Goal: Navigation & Orientation: Find specific page/section

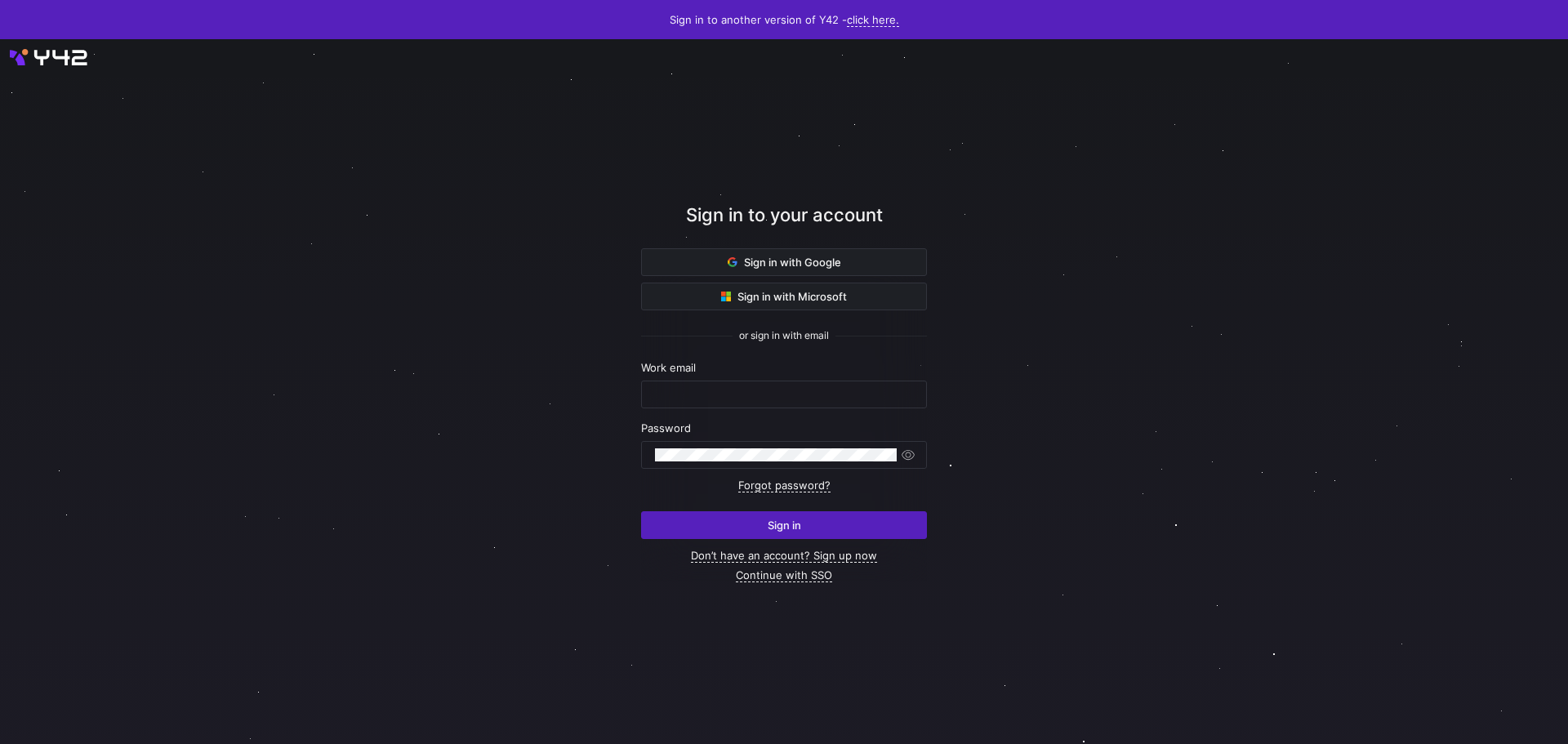
click at [798, 568] on div "Sign in with Google Sign in with Microsoft or sign in with email Work email Pas…" at bounding box center [784, 414] width 286 height 333
click at [798, 573] on link "Continue with SSO" at bounding box center [784, 575] width 96 height 14
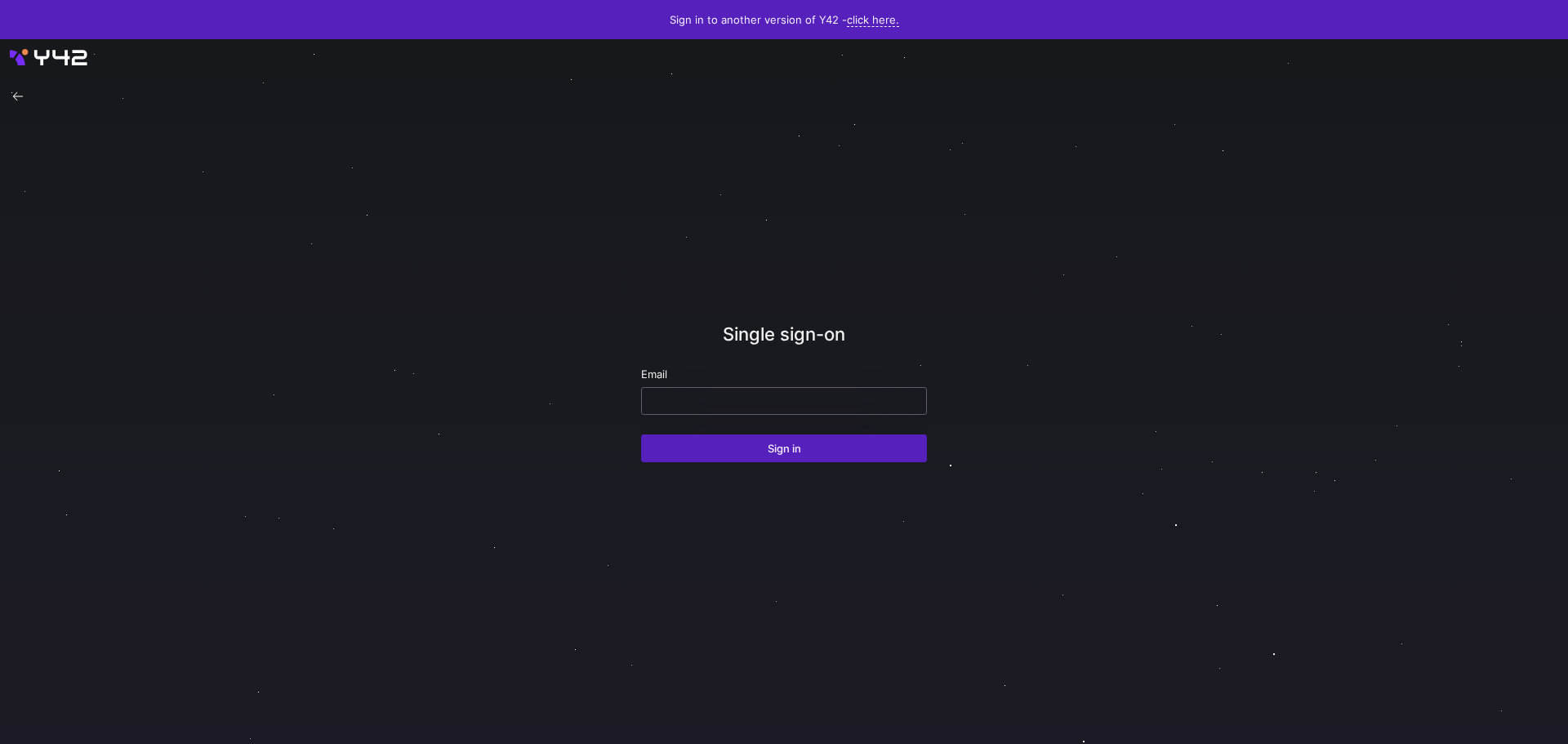
click at [804, 401] on input "email" at bounding box center [784, 401] width 258 height 13
type input "jess.rabida@uscca.com"
click at [641, 434] on button "Sign in" at bounding box center [784, 448] width 286 height 28
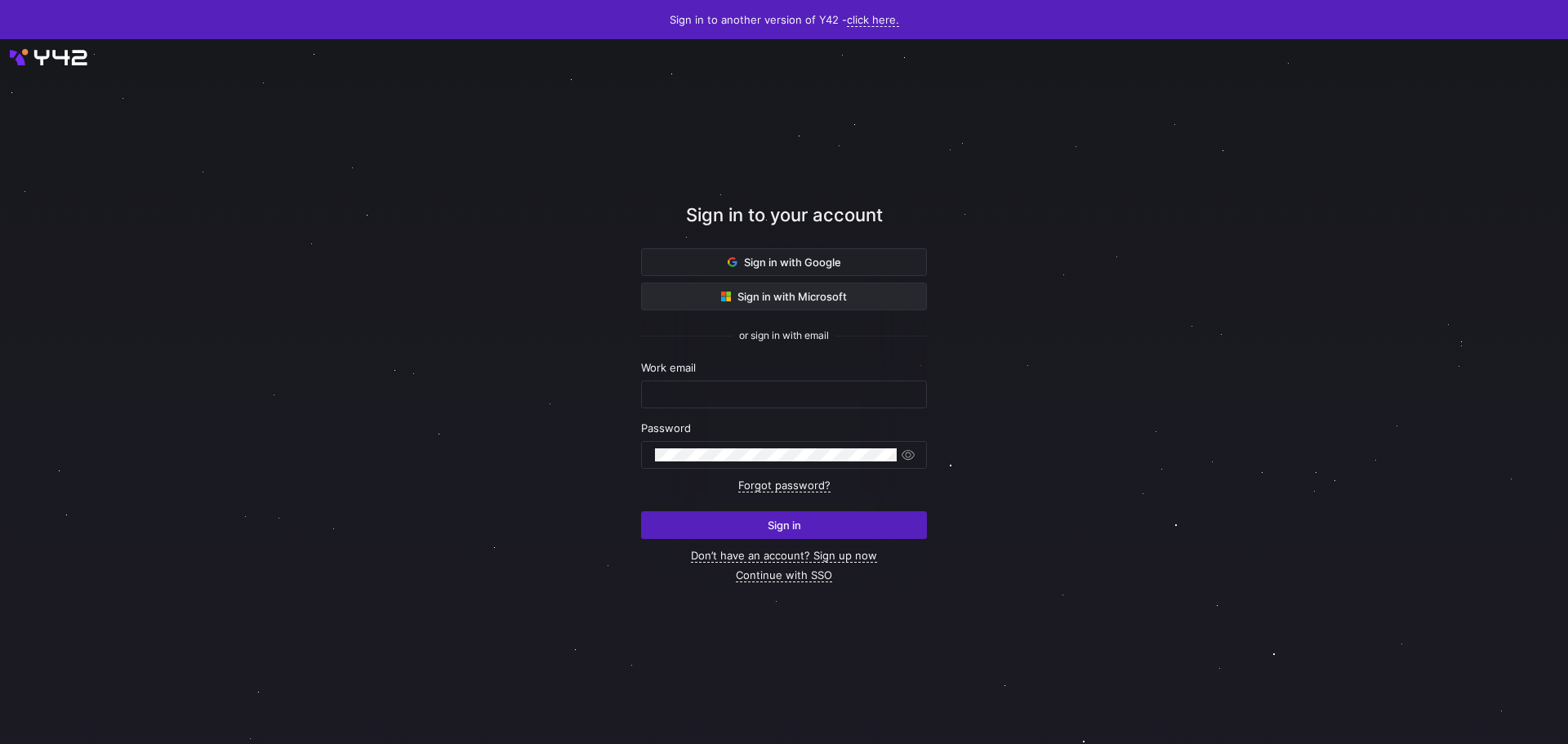
click at [906, 298] on span at bounding box center [784, 297] width 285 height 26
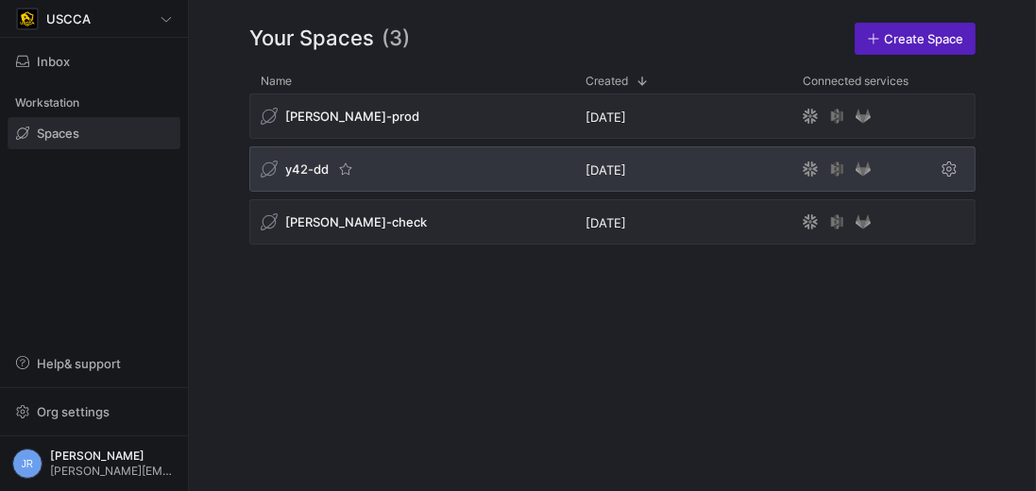
click at [301, 170] on span "y42-dd" at bounding box center [306, 168] width 43 height 15
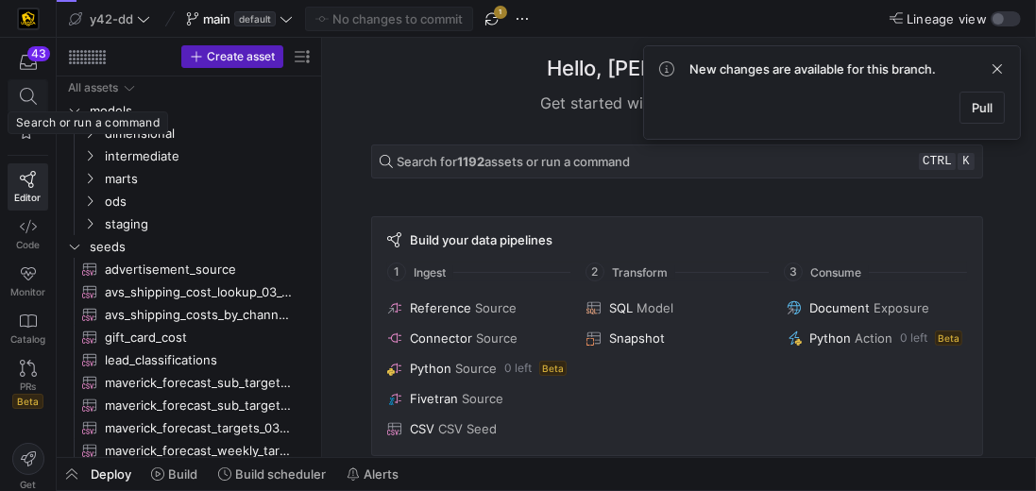
click at [30, 100] on icon at bounding box center [28, 96] width 17 height 17
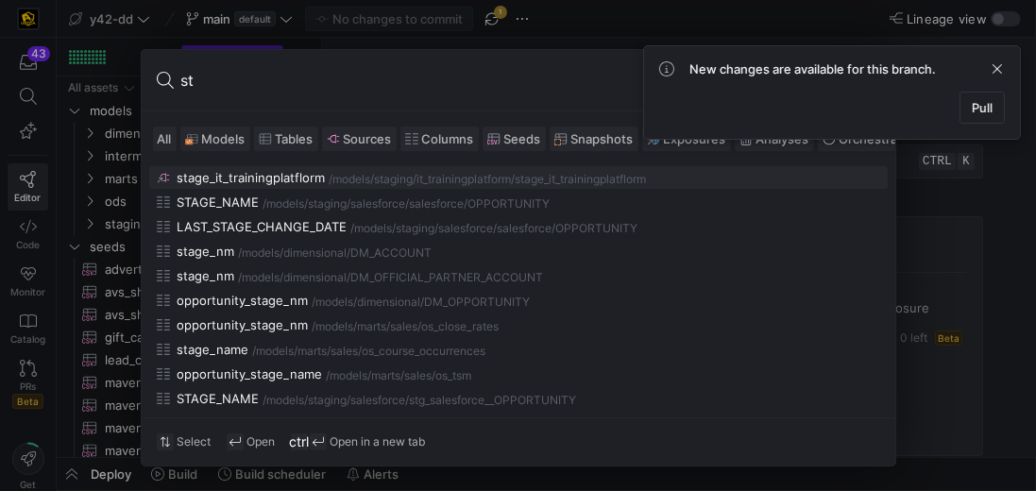
type input "s"
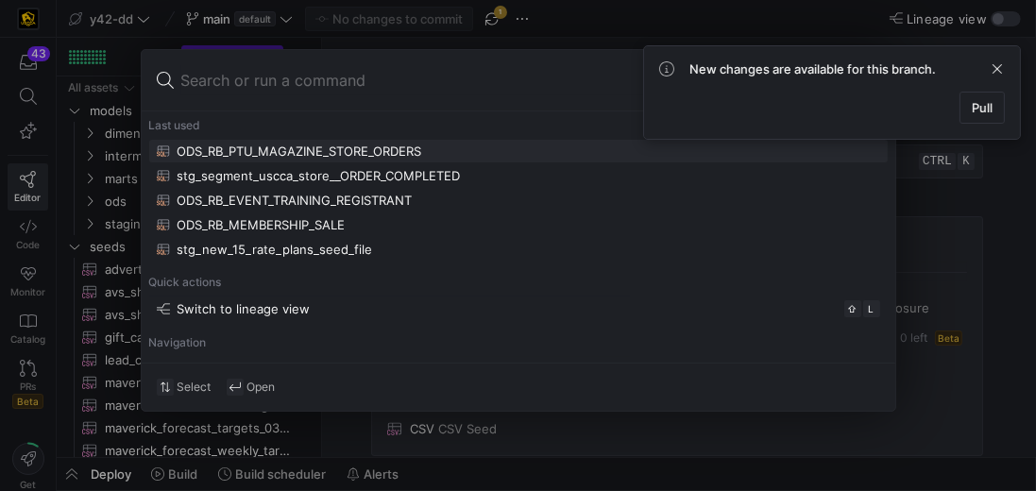
click at [245, 77] on input at bounding box center [530, 80] width 699 height 30
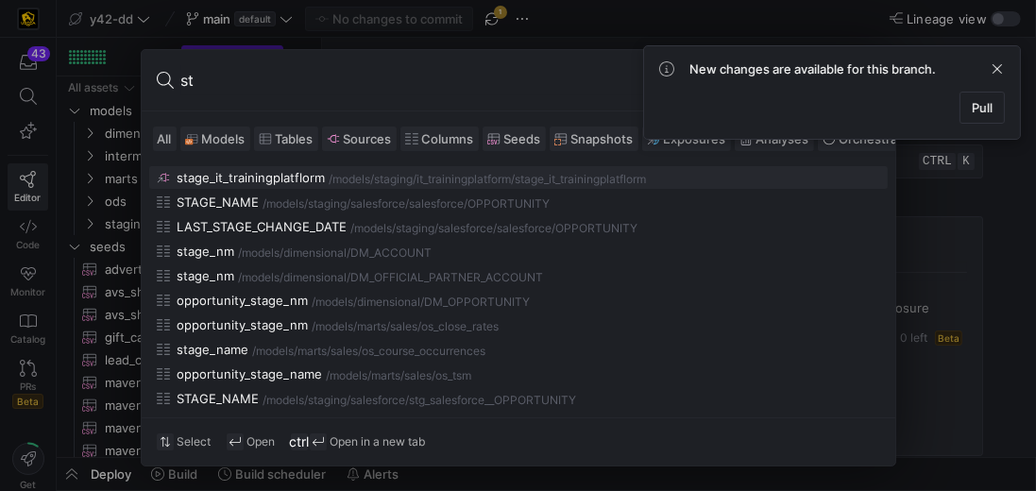
type input "s"
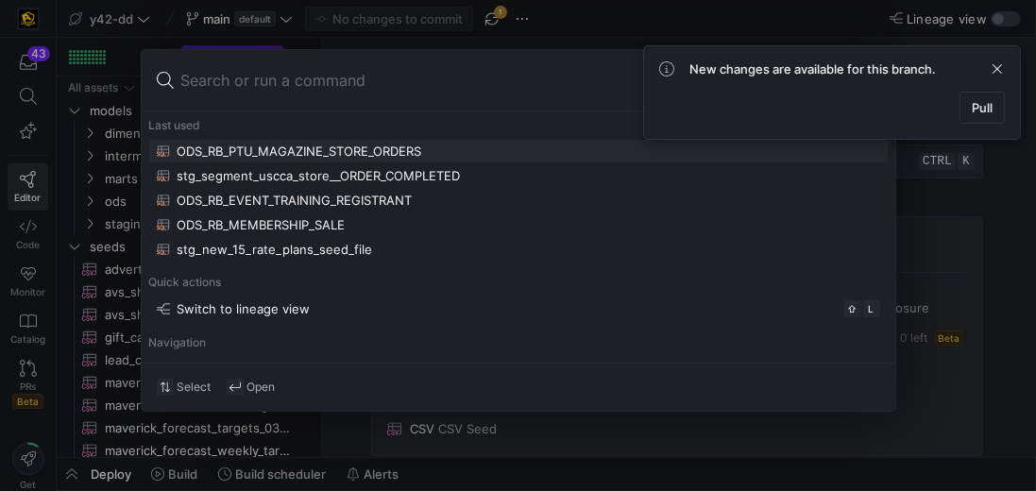
click at [591, 21] on div at bounding box center [518, 245] width 1036 height 491
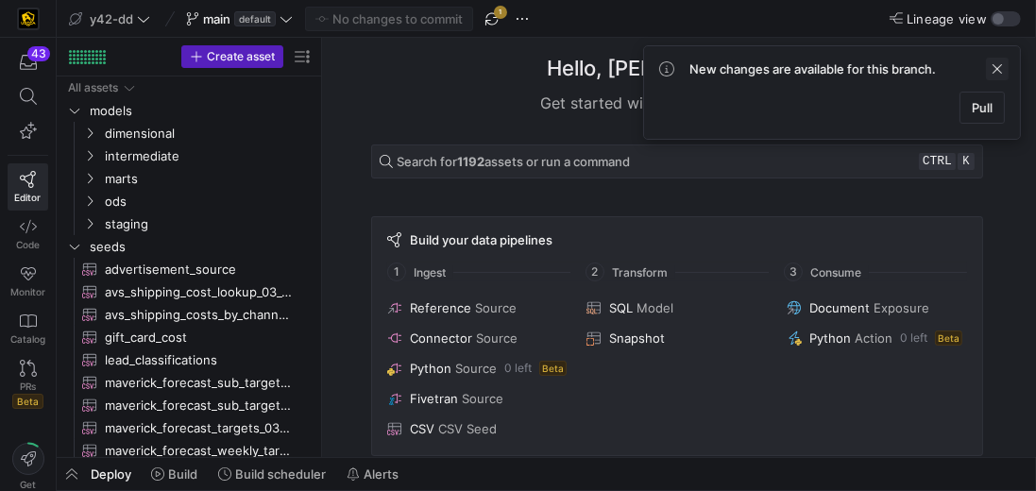
click at [1000, 64] on span at bounding box center [997, 69] width 23 height 23
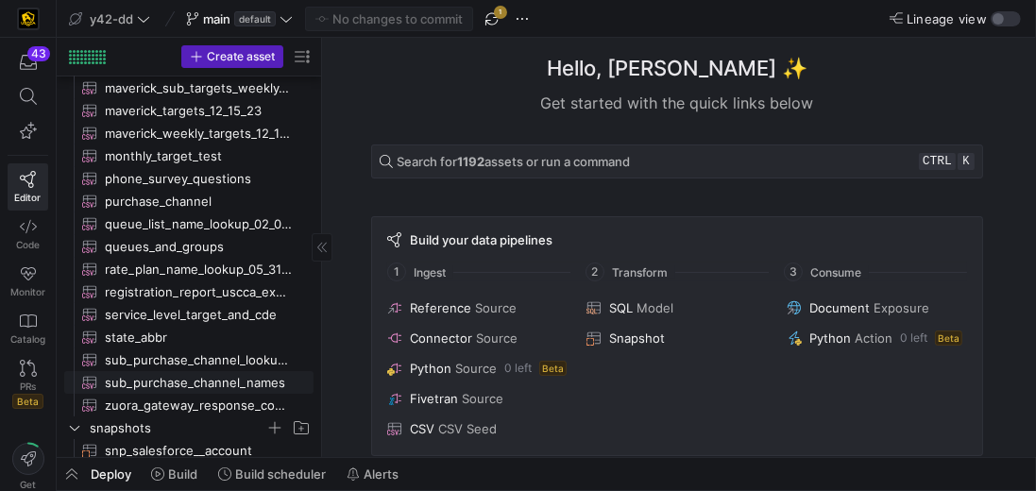
scroll to position [457, 0]
